Goal: Check status: Check status

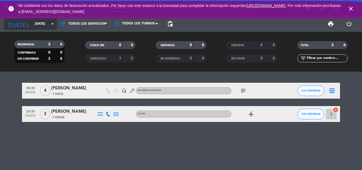
click at [37, 20] on input "[DATE]" at bounding box center [54, 23] width 45 height 9
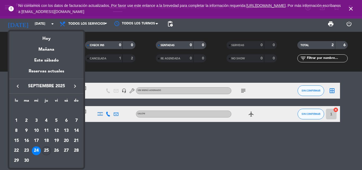
click at [49, 151] on div "25" at bounding box center [46, 150] width 9 height 9
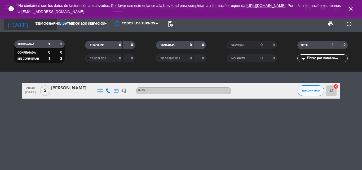
click at [40, 25] on input "[DEMOGRAPHIC_DATA][DATE]" at bounding box center [54, 23] width 45 height 9
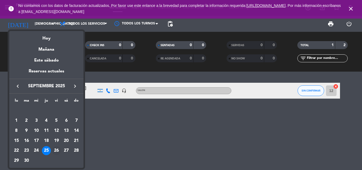
click at [54, 150] on div "26" at bounding box center [56, 150] width 9 height 9
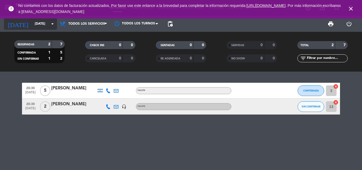
click at [44, 22] on input "[DATE]" at bounding box center [54, 23] width 45 height 9
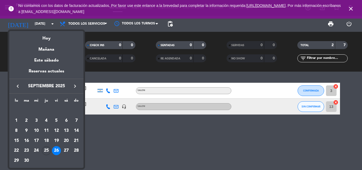
click at [46, 151] on div "25" at bounding box center [46, 150] width 9 height 9
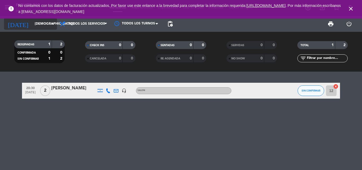
click at [34, 27] on input "[DEMOGRAPHIC_DATA][DATE]" at bounding box center [54, 23] width 45 height 9
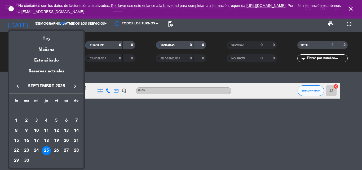
click at [57, 149] on div "26" at bounding box center [56, 150] width 9 height 9
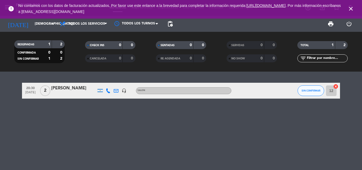
type input "[DATE]"
